Goal: Information Seeking & Learning: Learn about a topic

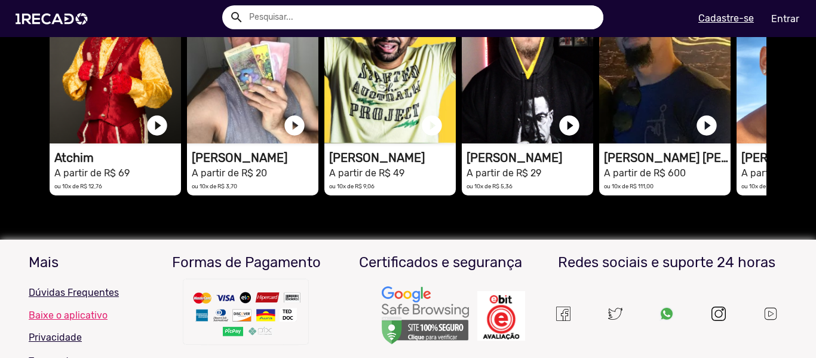
click at [373, 17] on input "text" at bounding box center [421, 17] width 363 height 24
type input "g"
type input "w"
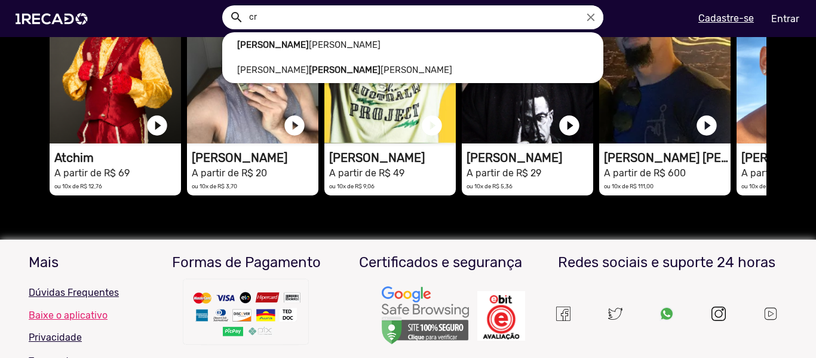
type input "c"
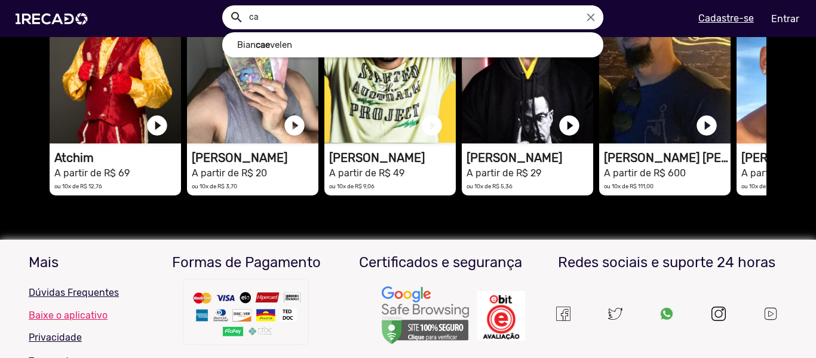
type input "c"
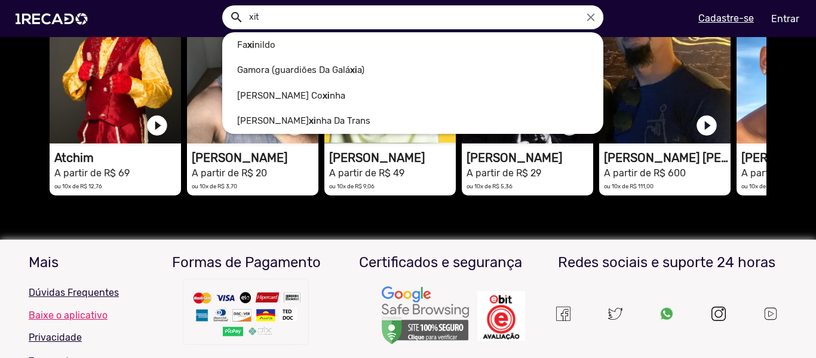
scroll to position [0, 1620]
type input "x"
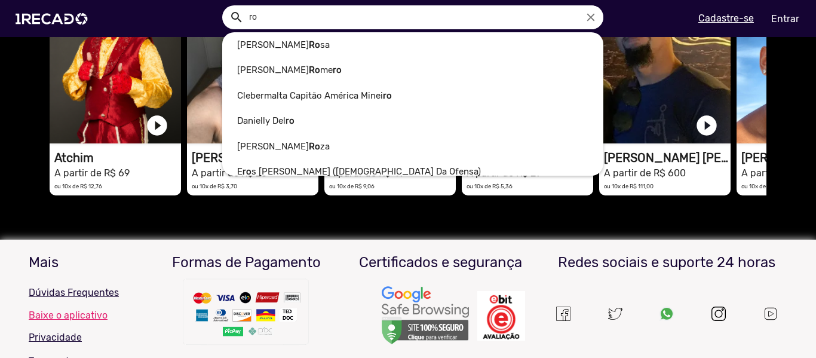
type input "r"
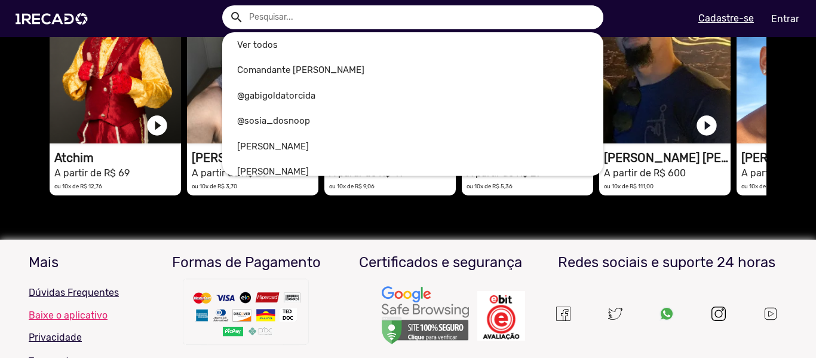
scroll to position [0, 2429]
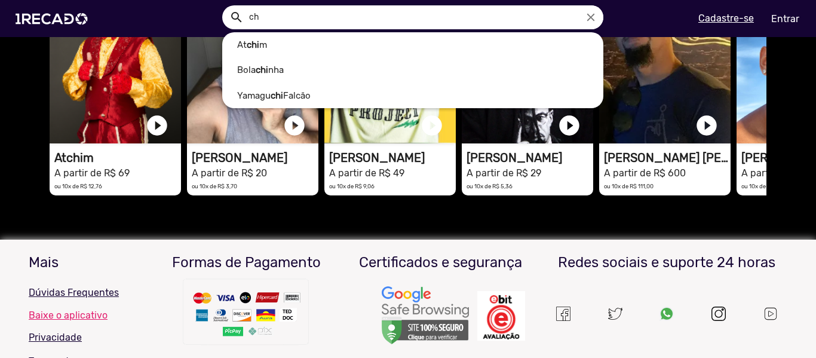
type input "c"
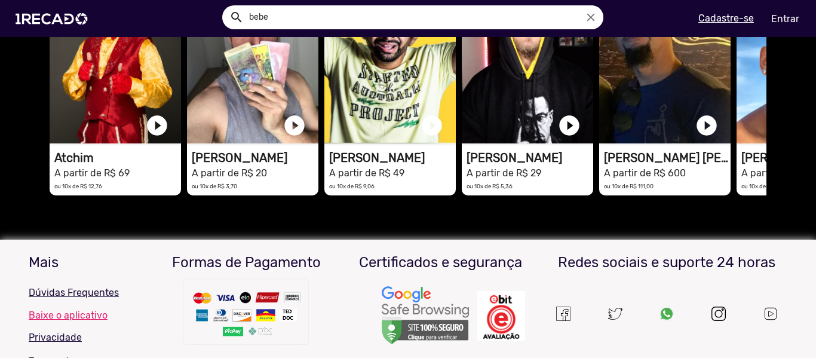
scroll to position [0, 810]
type input "b"
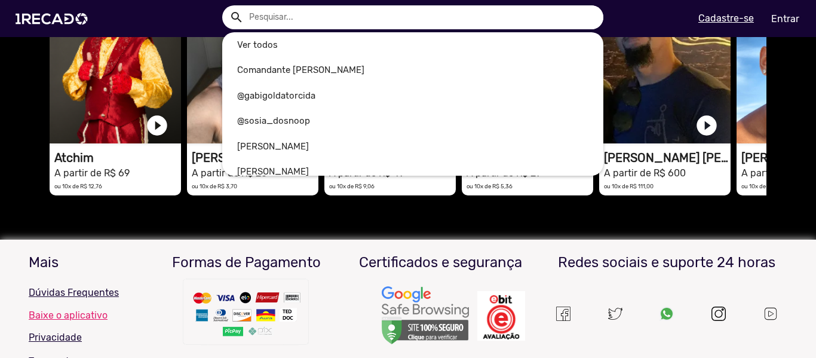
scroll to position [0, 1620]
click at [1, 252] on div at bounding box center [408, 179] width 816 height 358
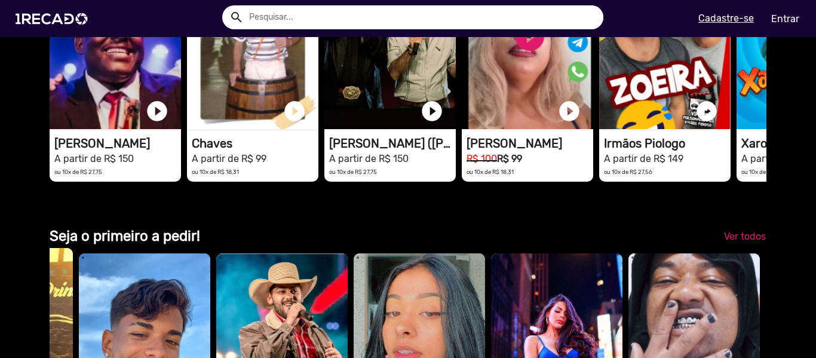
scroll to position [2492, 0]
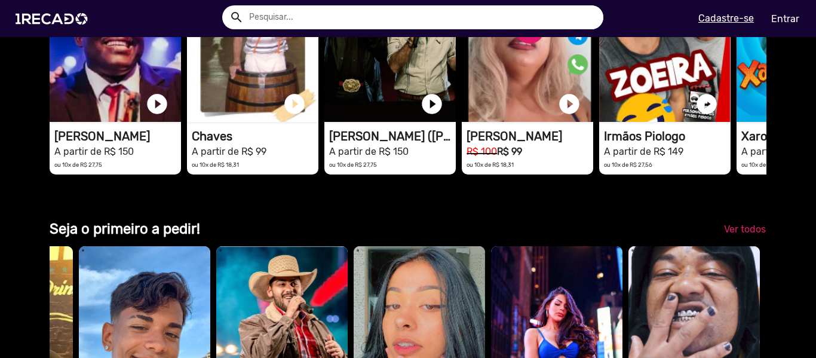
click at [370, 10] on input "text" at bounding box center [421, 17] width 363 height 24
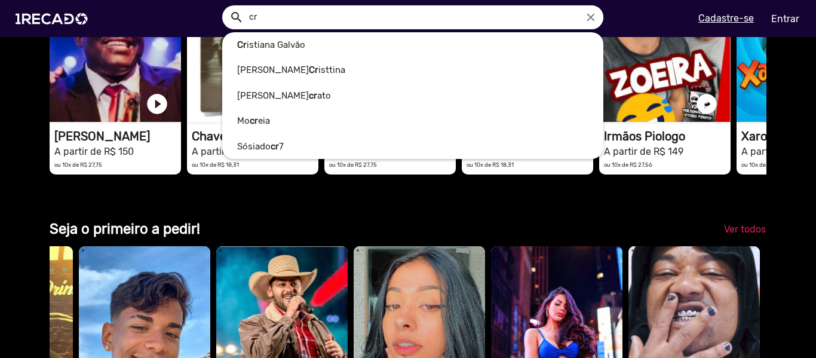
type input "c"
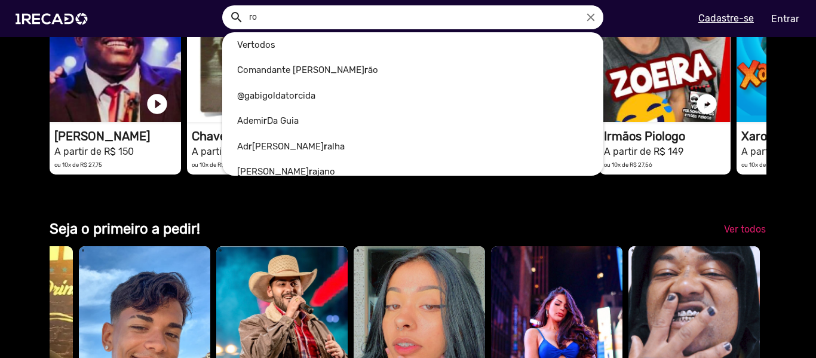
scroll to position [0, 2429]
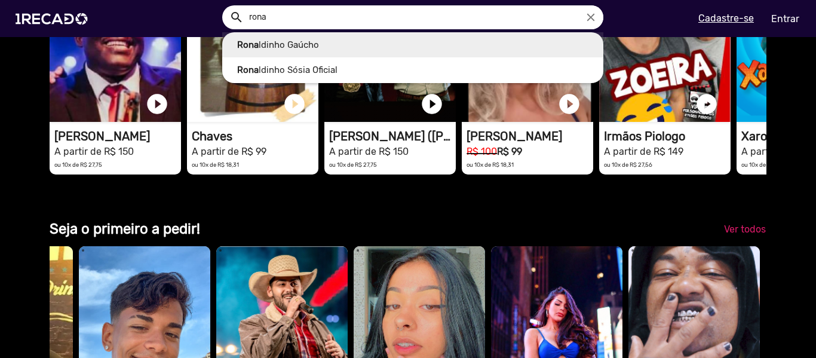
click at [359, 48] on link "Rona ldinho Gaúcho" at bounding box center [412, 45] width 381 height 26
type input "[PERSON_NAME]"
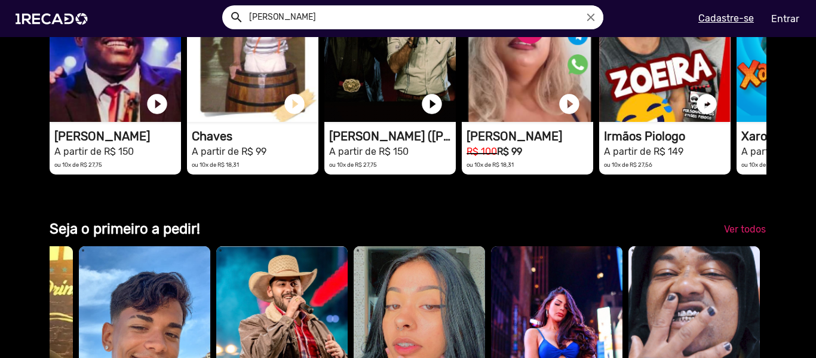
scroll to position [0, 1285]
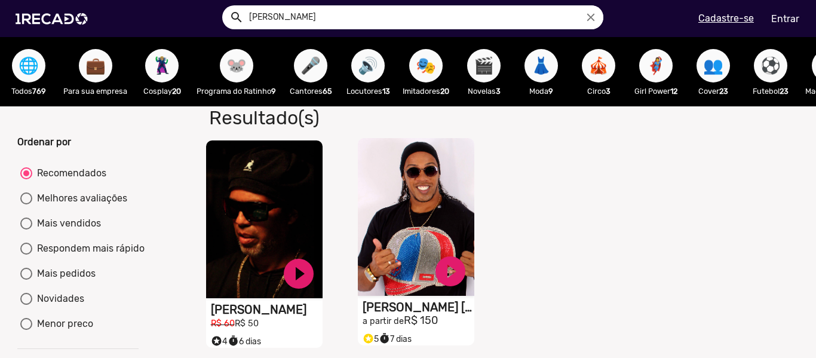
scroll to position [79, 0]
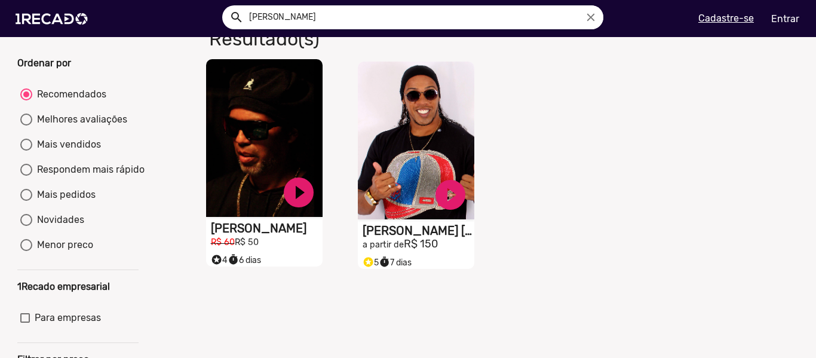
click at [271, 203] on video "S1RECADO vídeos dedicados para fãs e empresas" at bounding box center [264, 138] width 117 height 158
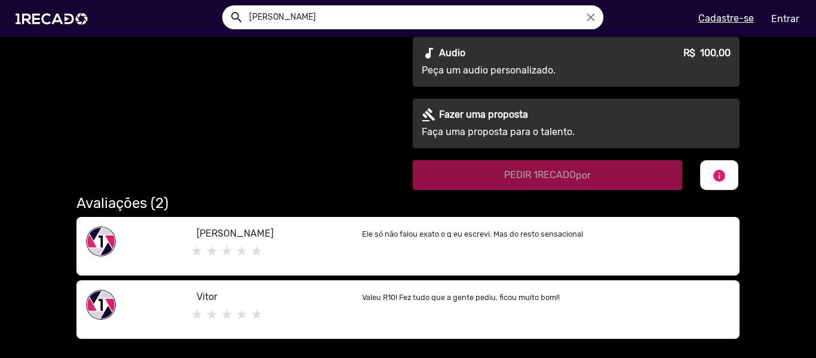
scroll to position [555, 0]
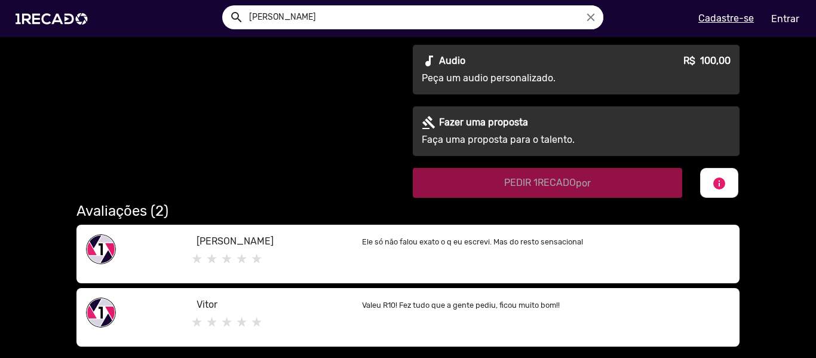
click at [589, 19] on icon "close" at bounding box center [590, 17] width 13 height 13
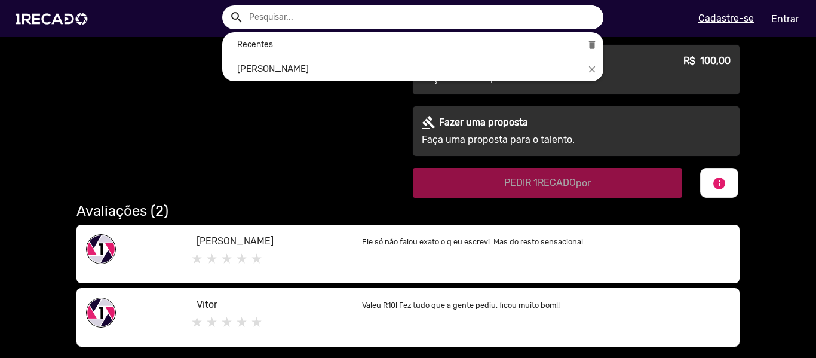
click at [535, 13] on input "text" at bounding box center [421, 17] width 363 height 24
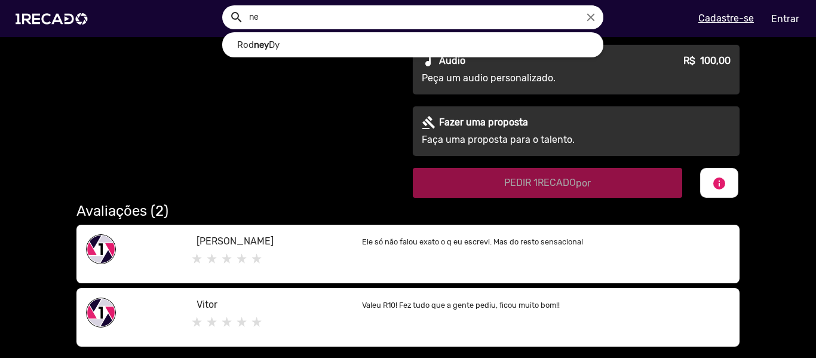
type input "n"
